Goal: Task Accomplishment & Management: Manage account settings

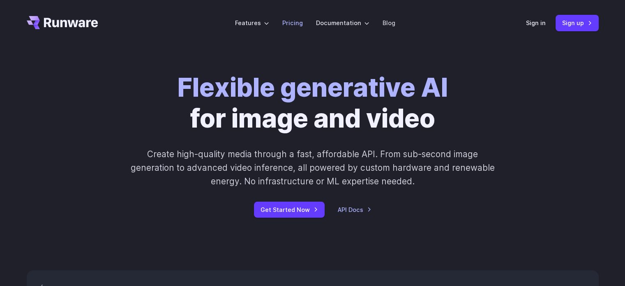
click at [293, 16] on li "Pricing" at bounding box center [293, 23] width 34 height 23
click at [293, 21] on link "Pricing" at bounding box center [292, 22] width 21 height 9
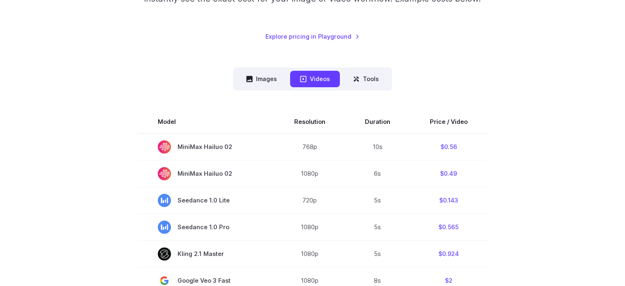
scroll to position [123, 0]
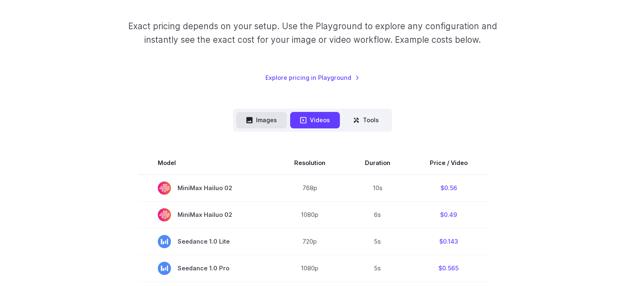
click at [268, 114] on button "Images" at bounding box center [261, 120] width 51 height 16
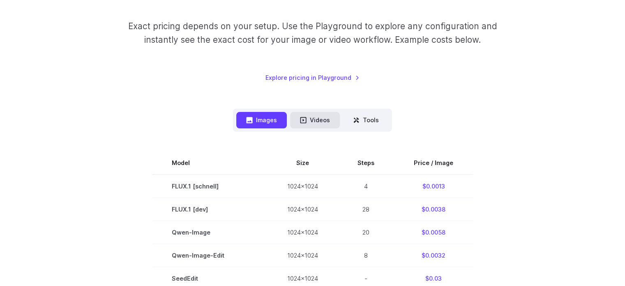
click at [317, 119] on button "Videos" at bounding box center [315, 120] width 50 height 16
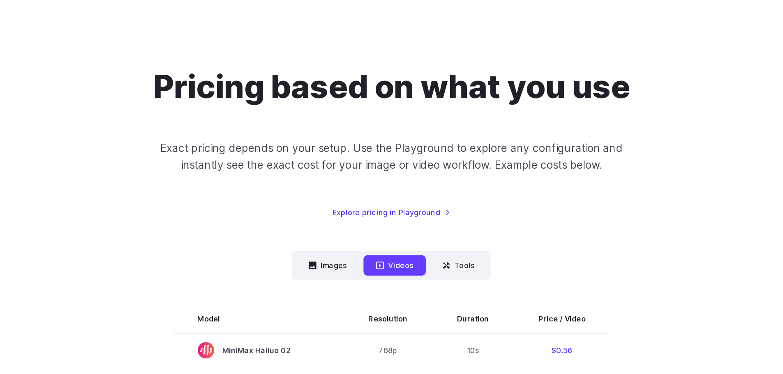
scroll to position [0, 0]
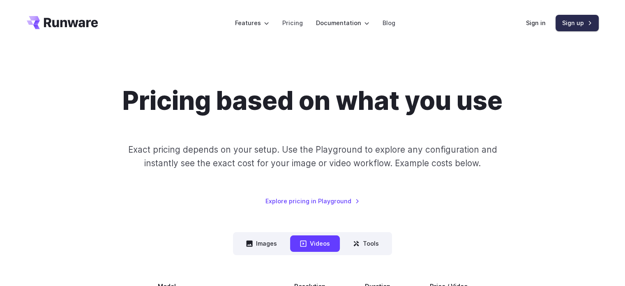
click at [566, 25] on link "Sign up" at bounding box center [577, 23] width 43 height 16
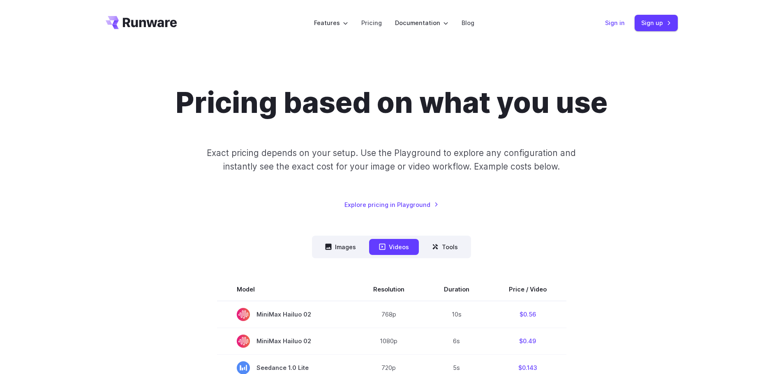
click at [608, 18] on div "Sign in Sign up" at bounding box center [641, 23] width 73 height 16
click at [615, 23] on link "Sign in" at bounding box center [615, 22] width 20 height 9
click at [625, 28] on link "Sign up" at bounding box center [656, 23] width 43 height 16
click at [367, 21] on link "Pricing" at bounding box center [371, 22] width 21 height 9
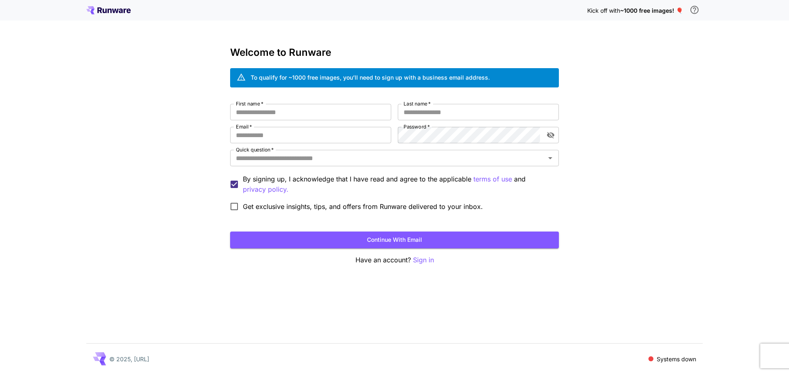
click at [94, 24] on div "Kick off with ~1000 free images! 🎈 Welcome to Runware To qualify for ~1000 free…" at bounding box center [394, 187] width 789 height 374
click at [97, 15] on div "Kick off with ~1000 free images! 🎈" at bounding box center [394, 10] width 617 height 17
click at [96, 12] on icon at bounding box center [108, 10] width 44 height 8
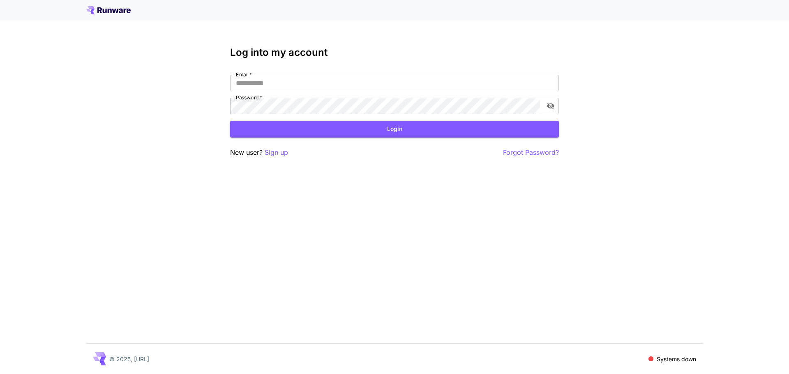
click at [89, 9] on icon at bounding box center [90, 8] width 8 height 5
click at [108, 285] on div "© 2025, [URL]" at bounding box center [121, 359] width 56 height 13
click at [103, 285] on icon at bounding box center [102, 363] width 7 height 5
click at [109, 12] on icon at bounding box center [108, 10] width 44 height 8
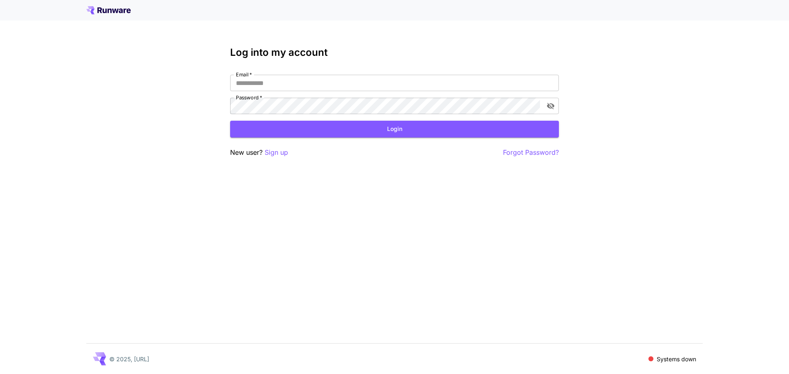
click at [107, 12] on icon at bounding box center [108, 10] width 44 height 8
drag, startPoint x: 449, startPoint y: 127, endPoint x: 458, endPoint y: 125, distance: 9.0
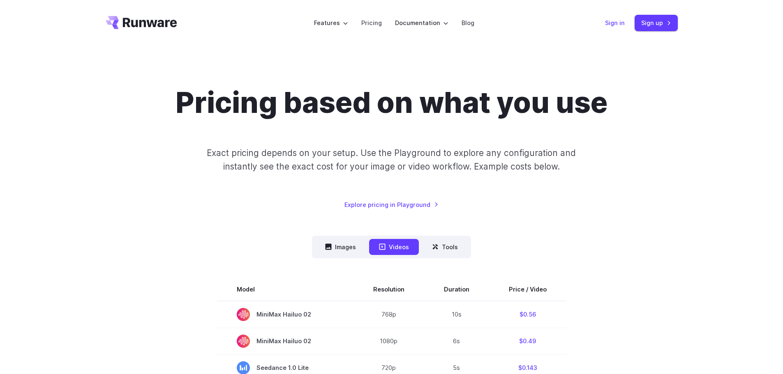
click at [624, 22] on link "Sign in" at bounding box center [615, 22] width 20 height 9
click at [637, 23] on link "Sign up" at bounding box center [656, 23] width 43 height 16
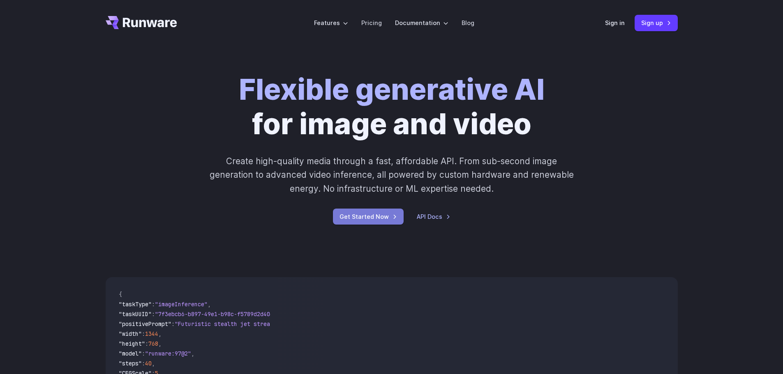
click at [375, 211] on link "Get Started Now" at bounding box center [368, 217] width 71 height 16
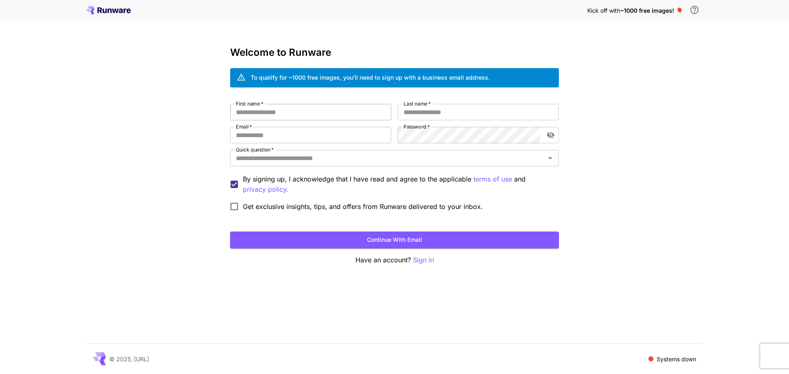
click at [287, 116] on input "First name   *" at bounding box center [310, 112] width 161 height 16
click at [316, 119] on input "First name   *" at bounding box center [310, 112] width 161 height 16
type input "*****"
click at [467, 114] on input "Last name   *" at bounding box center [478, 112] width 161 height 16
type input "***"
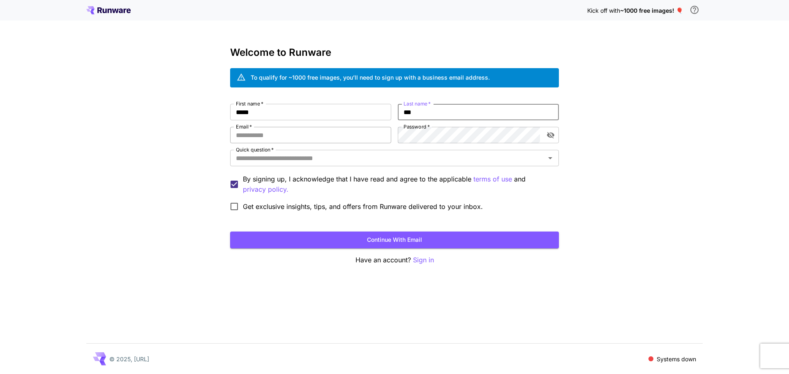
click at [340, 135] on input "Email   *" at bounding box center [310, 135] width 161 height 16
click at [368, 136] on input "Email   *" at bounding box center [310, 135] width 161 height 16
drag, startPoint x: 374, startPoint y: 137, endPoint x: 206, endPoint y: 155, distance: 168.3
click at [206, 155] on div "**********" at bounding box center [394, 187] width 789 height 374
type input "**********"
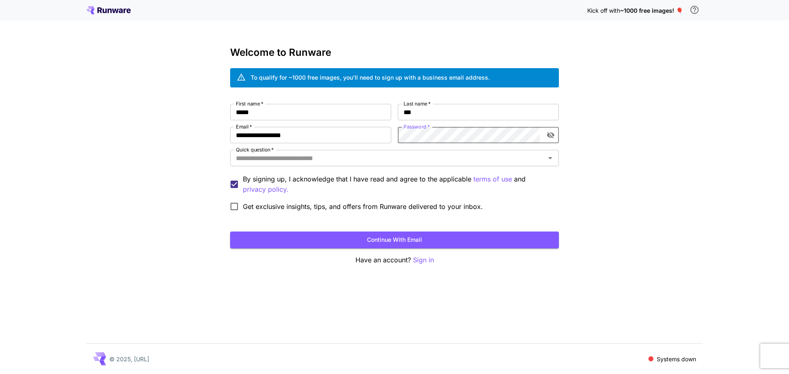
click at [471, 143] on div "**********" at bounding box center [394, 159] width 329 height 111
click at [402, 160] on input "Quick question   *" at bounding box center [388, 159] width 310 height 12
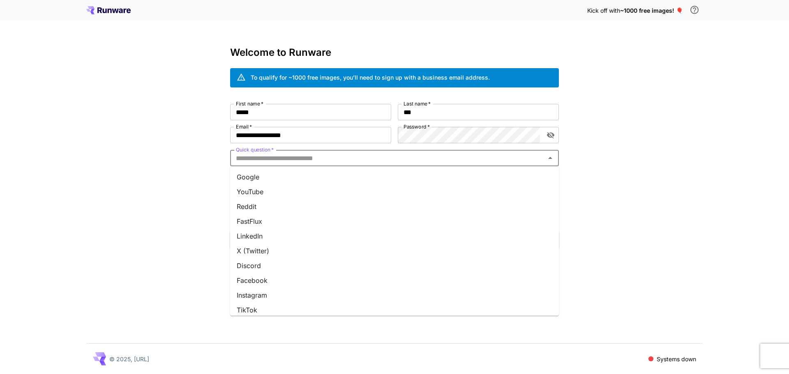
click at [318, 305] on li "TikTok" at bounding box center [394, 310] width 329 height 15
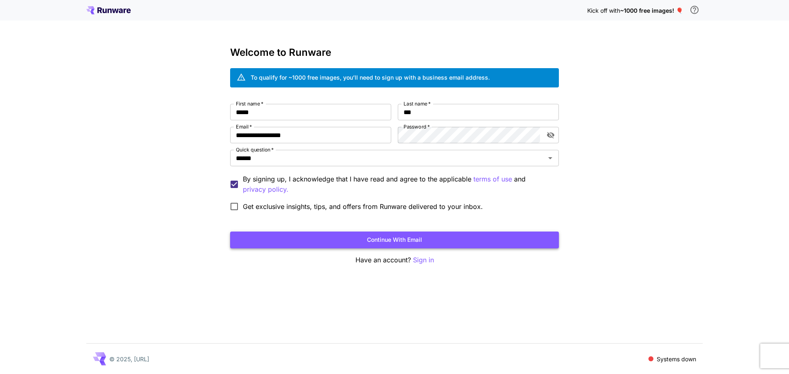
click at [279, 236] on button "Continue with email" at bounding box center [394, 240] width 329 height 17
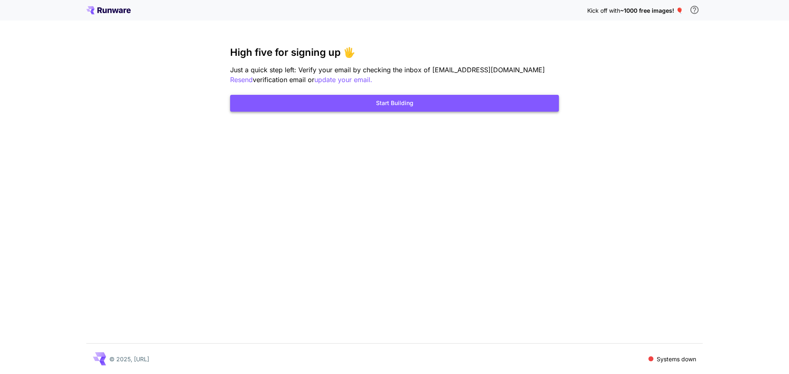
click at [371, 108] on button "Start Building" at bounding box center [394, 103] width 329 height 17
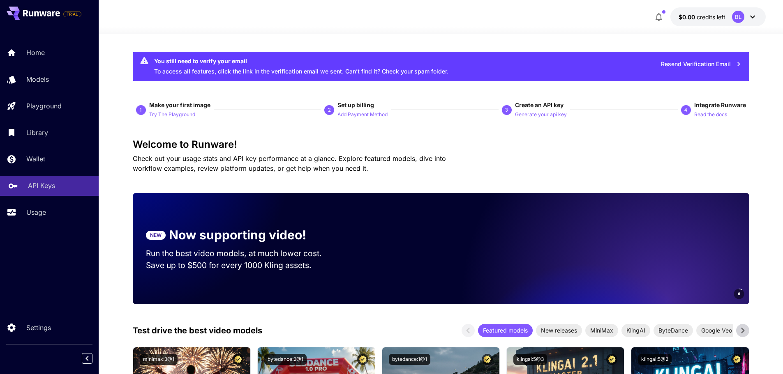
click at [37, 191] on link "API Keys" at bounding box center [49, 186] width 99 height 20
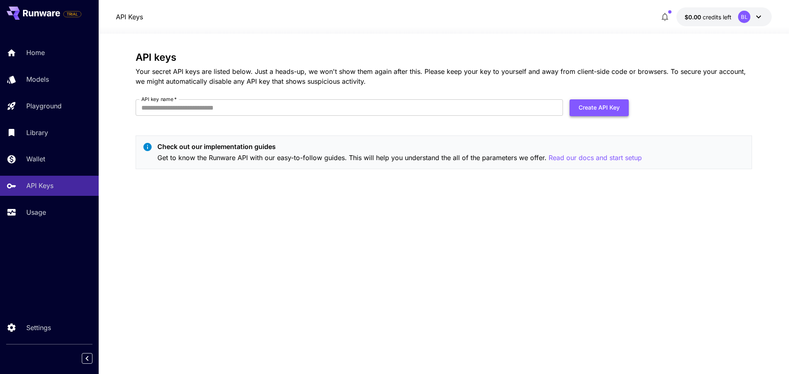
click at [627, 111] on button "Create API Key" at bounding box center [599, 107] width 59 height 17
click at [379, 112] on input "API key name   *" at bounding box center [349, 107] width 427 height 16
type input "*"
type input "**********"
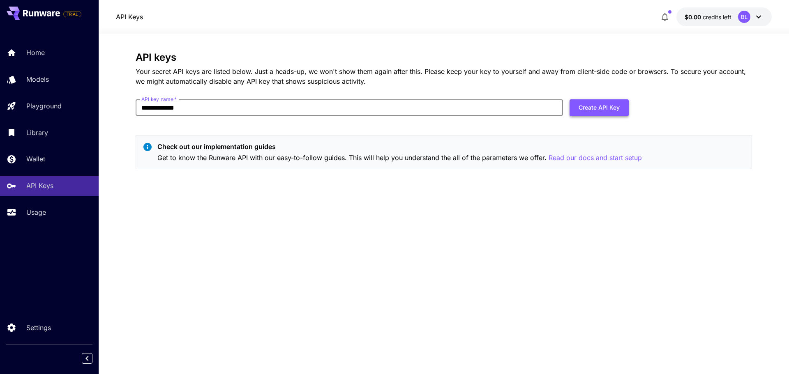
click at [595, 109] on button "Create API Key" at bounding box center [599, 107] width 59 height 17
drag, startPoint x: 712, startPoint y: 18, endPoint x: 565, endPoint y: 17, distance: 147.2
click at [726, 27] on div "You need to verify your email address before you can perform this action." at bounding box center [756, 27] width 102 height 30
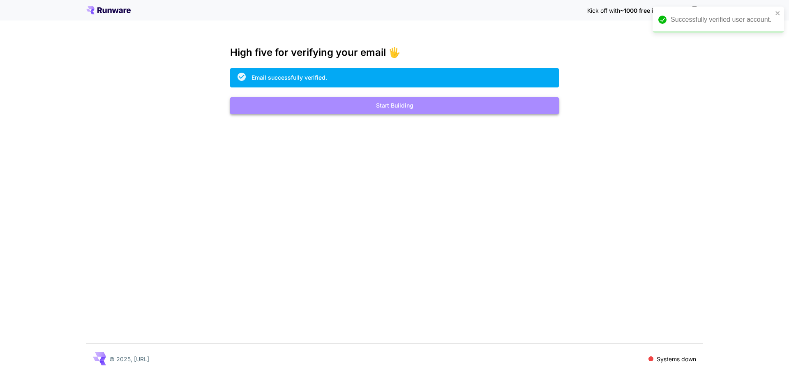
click at [335, 105] on button "Start Building" at bounding box center [394, 105] width 329 height 17
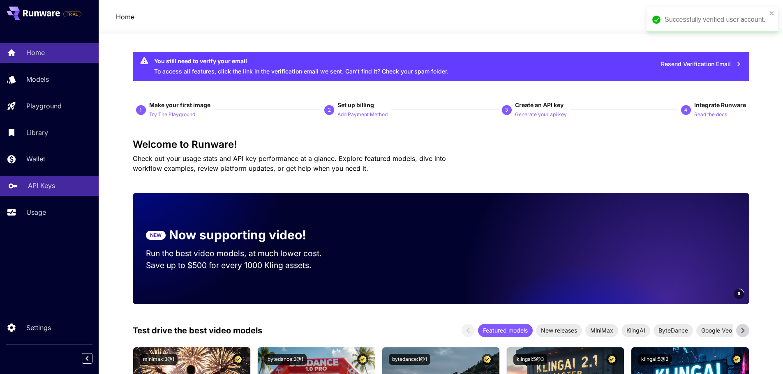
drag, startPoint x: 26, startPoint y: 191, endPoint x: 98, endPoint y: 190, distance: 71.9
click at [26, 191] on link "API Keys" at bounding box center [49, 186] width 99 height 20
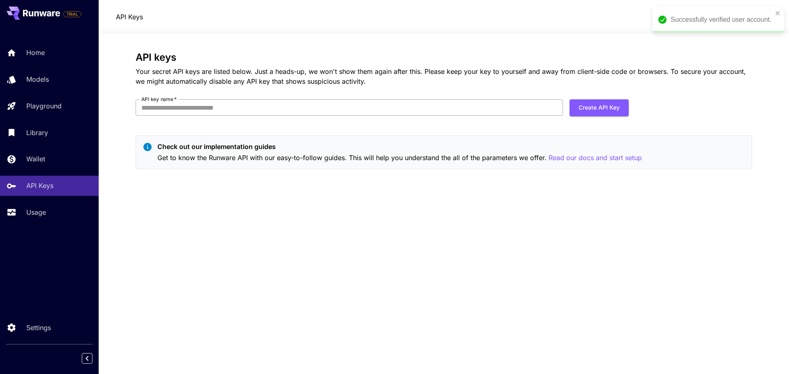
click at [246, 110] on input "API key name   *" at bounding box center [349, 107] width 427 height 16
click at [340, 104] on input "API key name   *" at bounding box center [349, 107] width 427 height 16
type input "**********"
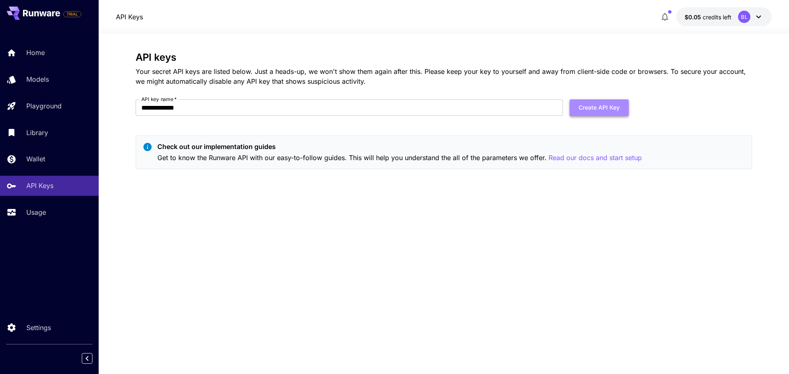
click at [587, 109] on button "Create API Key" at bounding box center [599, 107] width 59 height 17
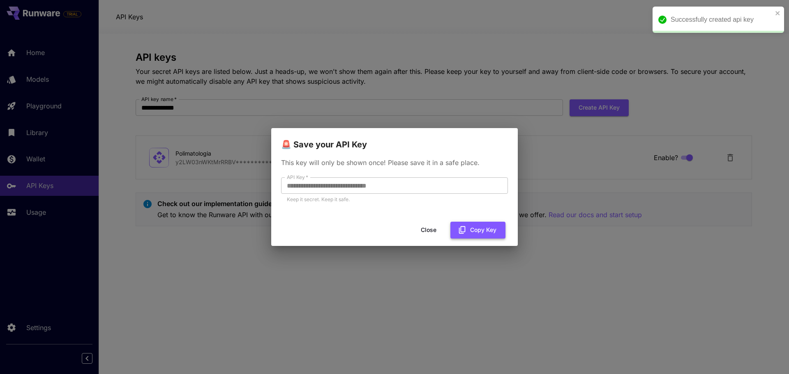
click at [470, 226] on button "Copy Key" at bounding box center [478, 230] width 55 height 17
click at [436, 232] on button "Close" at bounding box center [428, 230] width 37 height 17
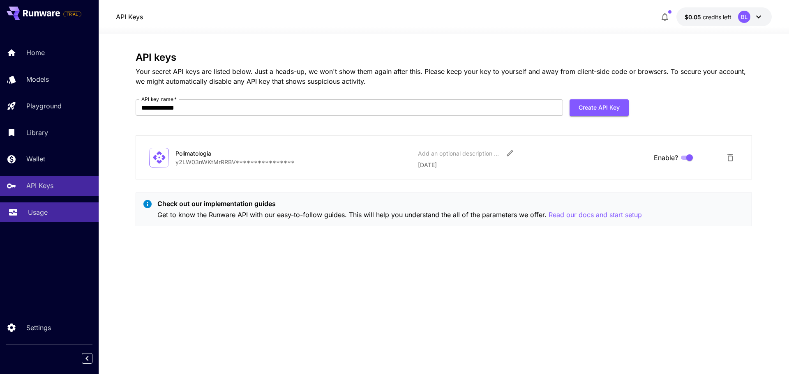
click at [51, 218] on link "Usage" at bounding box center [49, 213] width 99 height 20
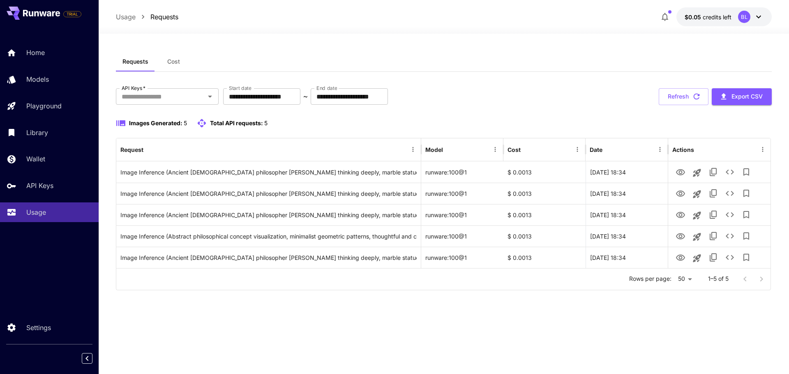
click at [759, 18] on icon at bounding box center [758, 17] width 5 height 3
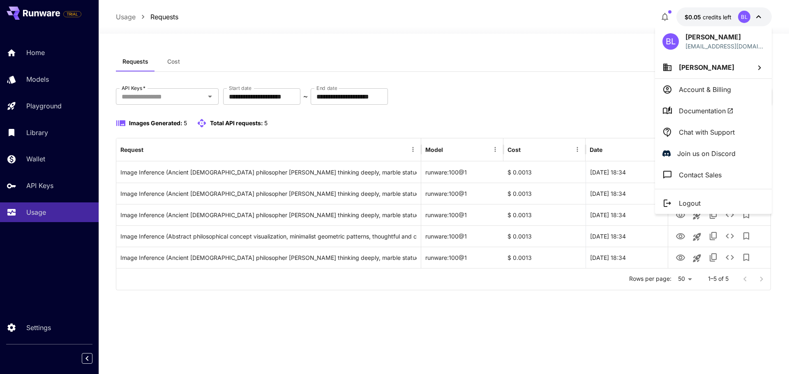
click at [202, 304] on div at bounding box center [394, 187] width 789 height 374
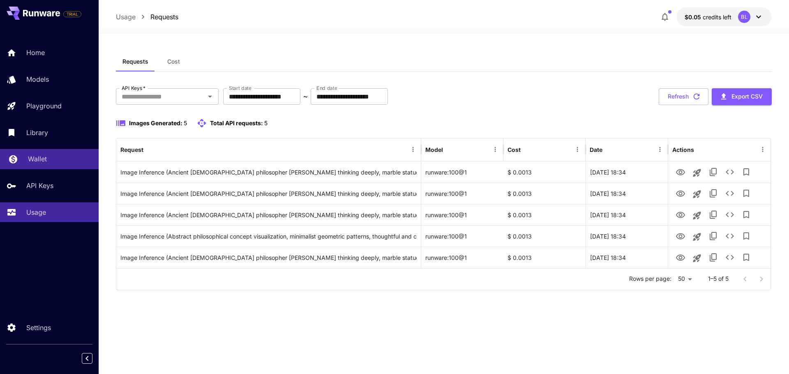
click at [58, 165] on link "Wallet" at bounding box center [49, 159] width 99 height 20
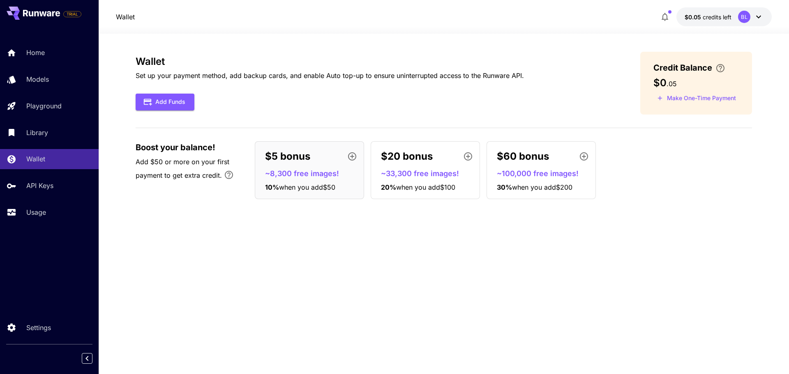
click at [252, 217] on div "Wallet Set up your payment method, add backup cards, and enable Auto top-up to …" at bounding box center [444, 204] width 617 height 305
click at [174, 100] on button "Add Funds" at bounding box center [165, 102] width 59 height 17
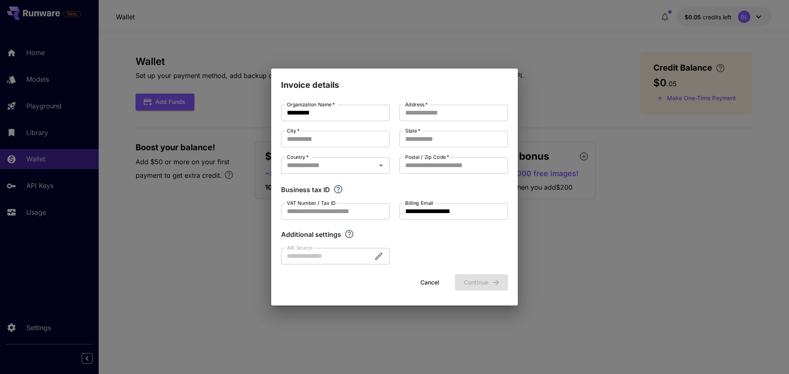
click at [241, 46] on div "**********" at bounding box center [394, 187] width 789 height 374
click at [427, 280] on button "Cancel" at bounding box center [429, 283] width 37 height 17
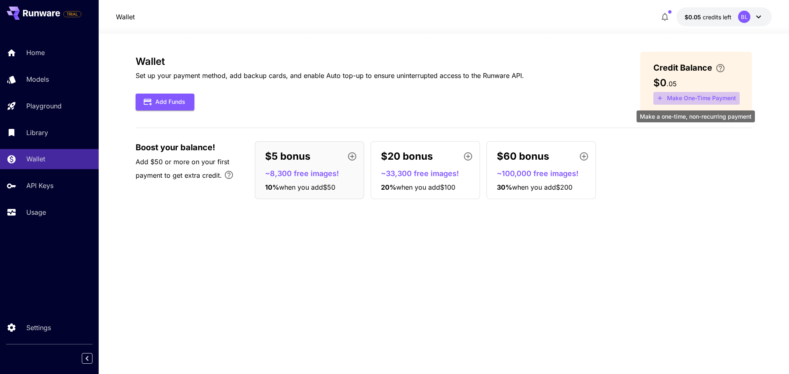
click at [679, 102] on button "Make One-Time Payment" at bounding box center [697, 98] width 86 height 13
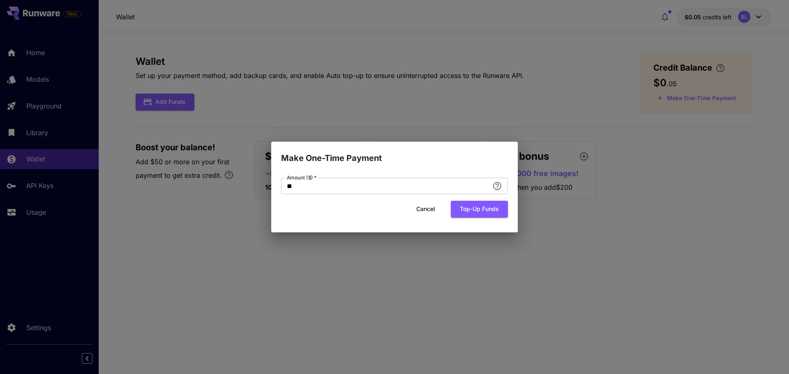
click at [568, 150] on div "Make One-Time Payment Amount ($)   * ** Amount ($)   * Cancel Top-up funds" at bounding box center [394, 187] width 789 height 374
click at [476, 183] on input "**" at bounding box center [385, 186] width 208 height 16
click at [495, 188] on body "TRIAL Home Models Playground Library Wallet API Keys Usage Settings Wallet $0.0…" at bounding box center [394, 187] width 789 height 374
drag, startPoint x: 354, startPoint y: 161, endPoint x: 354, endPoint y: 171, distance: 10.3
click at [354, 171] on div "Make One-Time Payment Amount ($)   * ** Amount ($)   * Cancel Top-up funds" at bounding box center [394, 187] width 247 height 91
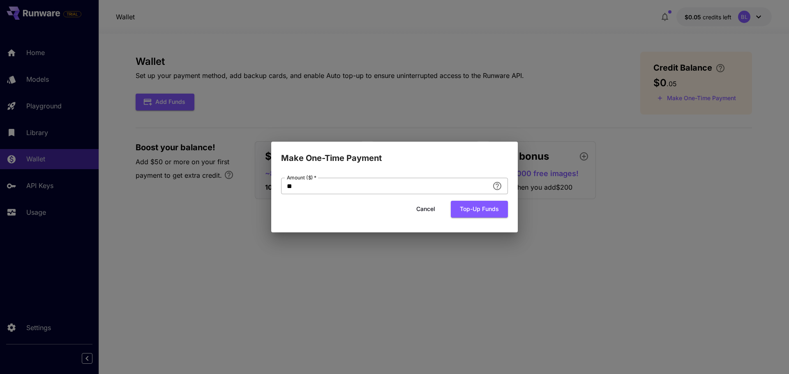
click at [354, 184] on input "**" at bounding box center [385, 186] width 208 height 16
click at [403, 187] on input "*" at bounding box center [385, 186] width 208 height 16
type input "*"
click at [429, 215] on button "Cancel" at bounding box center [425, 209] width 37 height 17
